Goal: Find specific page/section: Find specific page/section

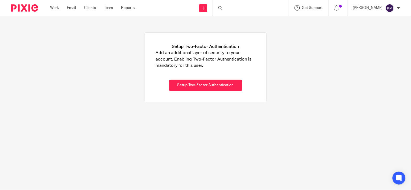
click at [243, 6] on div at bounding box center [251, 8] width 76 height 16
click at [242, 7] on input "Search" at bounding box center [248, 8] width 49 height 5
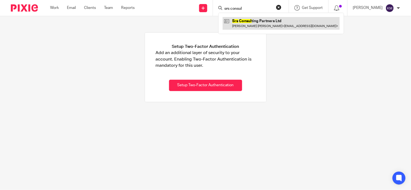
type input "srs consul"
click at [246, 21] on link at bounding box center [281, 23] width 117 height 12
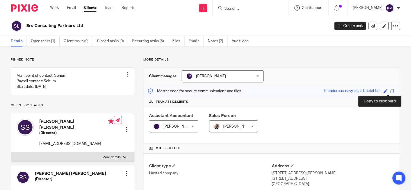
click at [390, 90] on span at bounding box center [392, 91] width 4 height 4
